Goal: Task Accomplishment & Management: Manage account settings

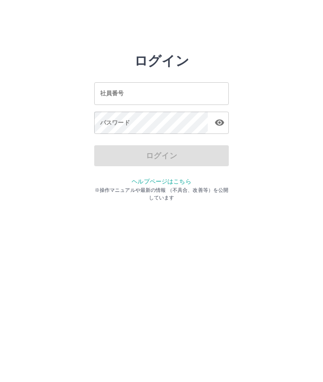
click at [133, 90] on input "社員番号" at bounding box center [161, 93] width 134 height 22
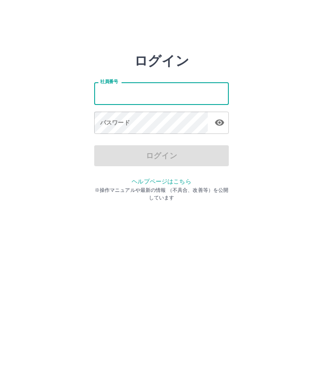
type input "*******"
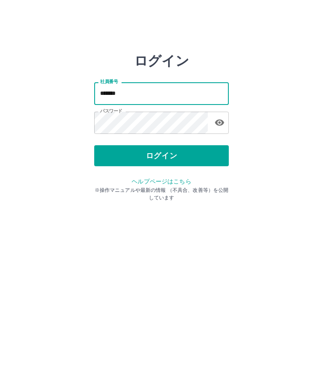
click at [163, 156] on button "ログイン" at bounding box center [161, 155] width 134 height 21
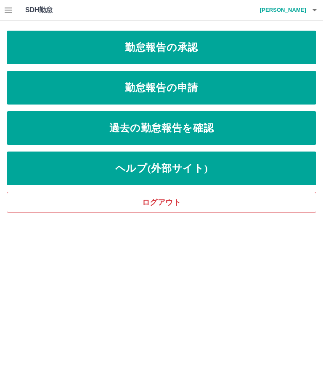
click at [194, 50] on link "勤怠報告の承認" at bounding box center [161, 48] width 309 height 34
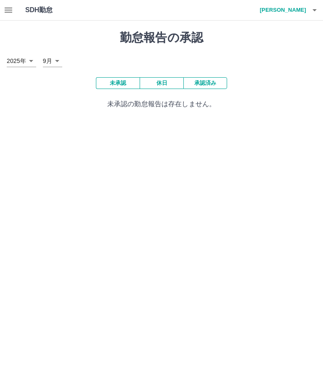
click at [207, 88] on button "承認済み" at bounding box center [205, 83] width 44 height 12
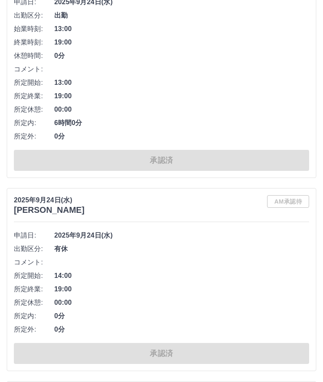
scroll to position [874, 0]
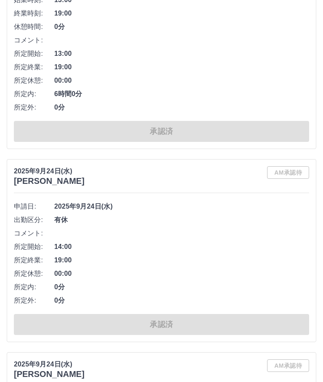
click at [297, 174] on div "AM承認待" at bounding box center [288, 176] width 42 height 20
click at [284, 165] on div "[DATE] [PERSON_NAME] AM承認待 申請日: [DATE] 出勤区分: 有休 コメント: 所定開始: 14:00 所定終業: 19:00 所…" at bounding box center [161, 250] width 309 height 183
click at [62, 223] on span "有休" at bounding box center [181, 220] width 254 height 10
click at [44, 233] on span "コメント:" at bounding box center [34, 233] width 40 height 10
click at [44, 256] on span "所定終業:" at bounding box center [34, 260] width 40 height 10
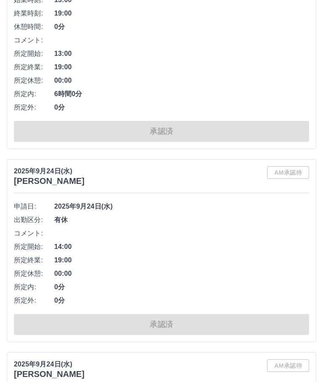
click at [149, 239] on li "コメント:" at bounding box center [161, 233] width 295 height 13
click at [264, 254] on li "所定終業: 19:00" at bounding box center [161, 260] width 295 height 13
click at [257, 257] on span "19:00" at bounding box center [181, 260] width 254 height 10
click at [261, 267] on li "所定休憩: 00:00" at bounding box center [161, 273] width 295 height 13
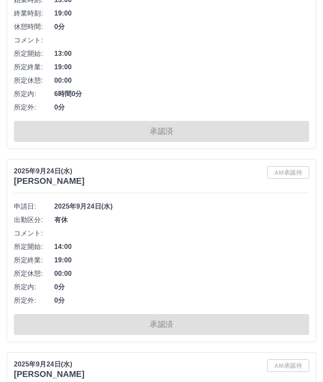
scroll to position [875, 0]
click at [249, 251] on li "所定開始: 14:00" at bounding box center [161, 246] width 295 height 13
click at [282, 182] on div "AM承認待" at bounding box center [288, 176] width 42 height 20
click at [275, 187] on div "[DATE] [PERSON_NAME] AM承認待 申請日: [DATE] 出勤区分: 有休 コメント: 所定開始: 14:00 所定終業: 19:00 所…" at bounding box center [161, 250] width 309 height 183
click at [259, 206] on span "2025年9月24日(水)" at bounding box center [181, 206] width 254 height 10
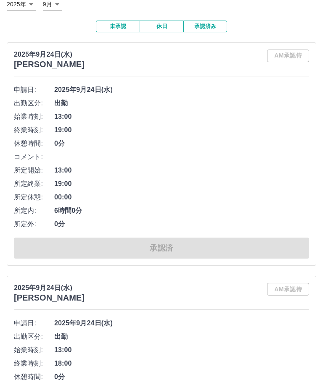
scroll to position [0, 0]
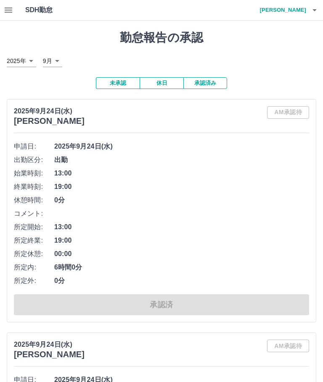
click at [213, 81] on button "承認済み" at bounding box center [205, 83] width 44 height 12
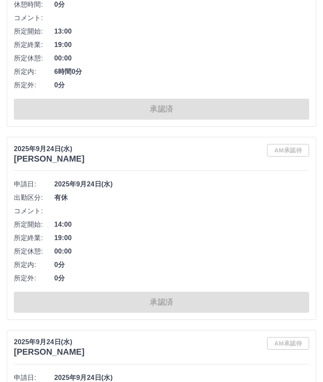
scroll to position [912, 0]
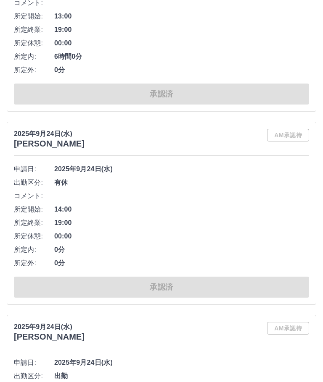
click at [171, 280] on div "承認済" at bounding box center [161, 287] width 295 height 21
click at [294, 138] on div "AM承認待" at bounding box center [288, 139] width 42 height 20
click at [286, 140] on div "AM承認待" at bounding box center [288, 139] width 42 height 20
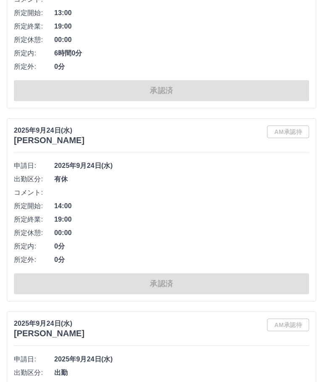
click at [288, 143] on div "AM承認待" at bounding box center [288, 136] width 42 height 20
click at [289, 136] on div "AM承認待" at bounding box center [288, 136] width 42 height 20
click at [184, 186] on li "コメント:" at bounding box center [161, 192] width 295 height 13
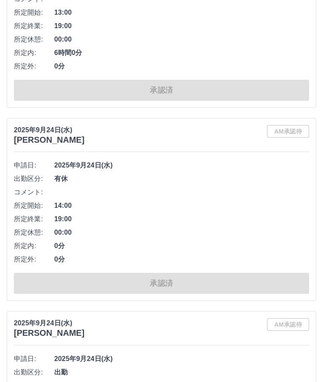
click at [184, 186] on li "コメント:" at bounding box center [161, 192] width 295 height 13
click at [191, 189] on li "コメント:" at bounding box center [161, 192] width 295 height 13
click at [190, 199] on li "所定開始: 14:00" at bounding box center [161, 205] width 295 height 13
click at [193, 202] on span "14:00" at bounding box center [181, 206] width 254 height 10
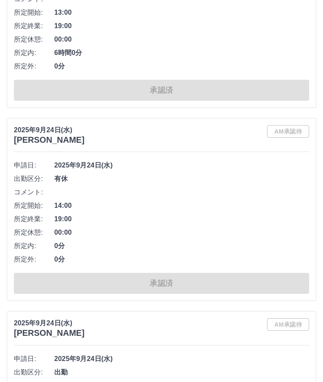
click at [194, 202] on span "14:00" at bounding box center [181, 206] width 254 height 10
